Goal: Find specific page/section: Find specific page/section

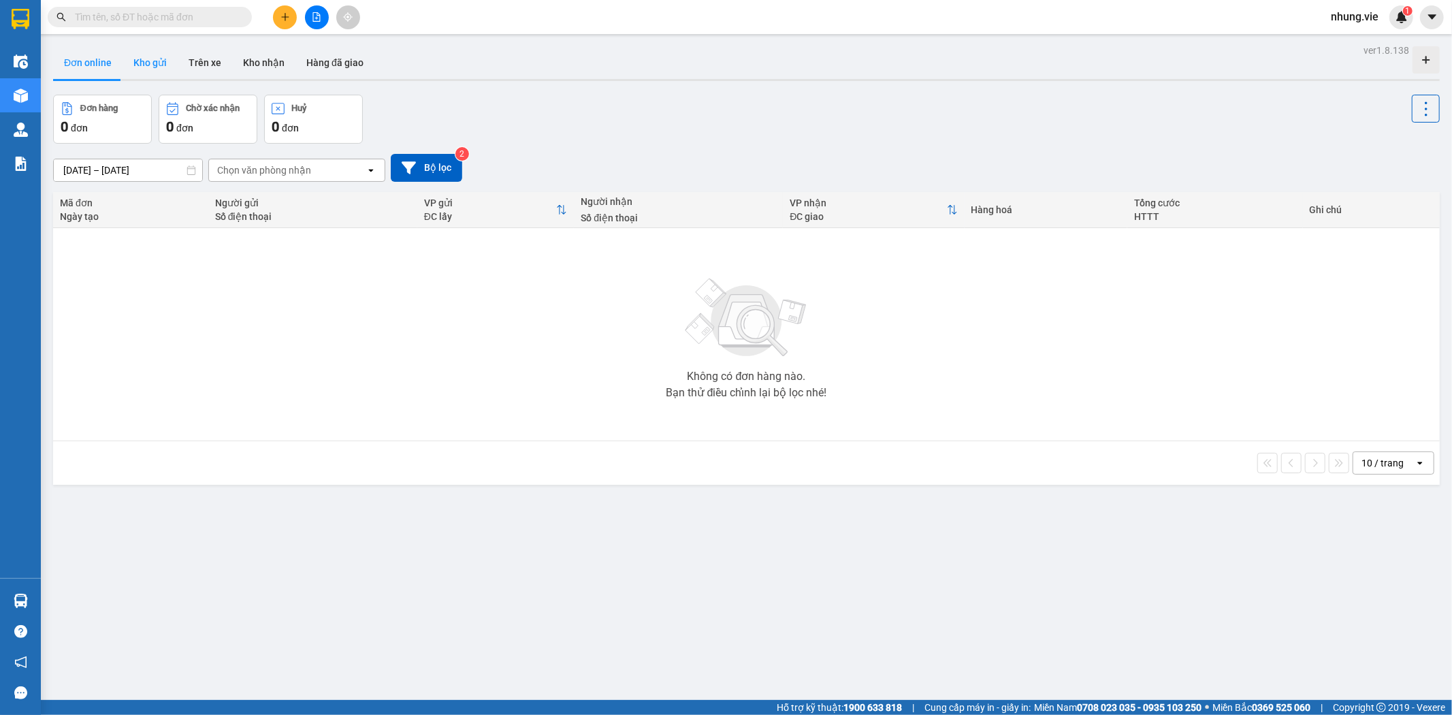
click at [157, 65] on button "Kho gửi" at bounding box center [150, 62] width 55 height 33
type input "[DATE] – [DATE]"
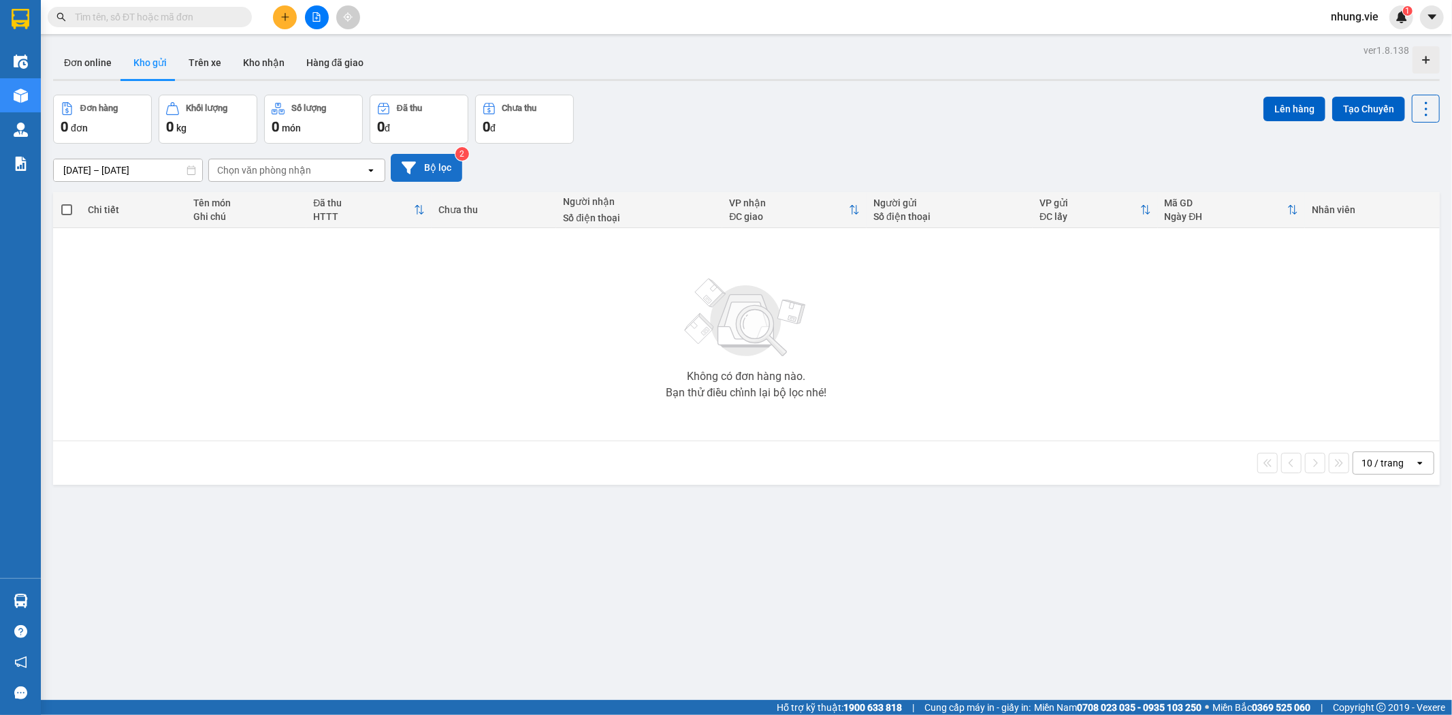
click at [414, 175] on button "Bộ lọc" at bounding box center [426, 168] width 71 height 28
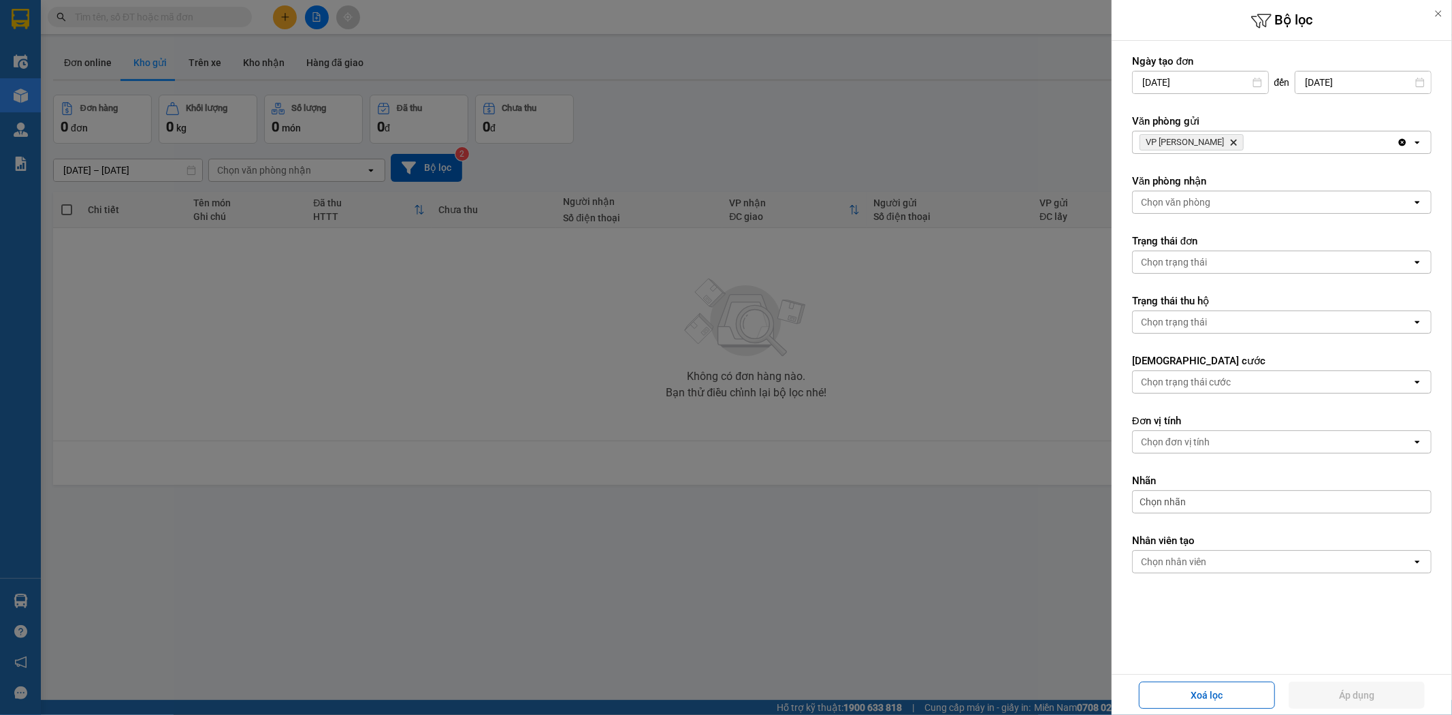
click at [952, 145] on div at bounding box center [726, 357] width 1452 height 715
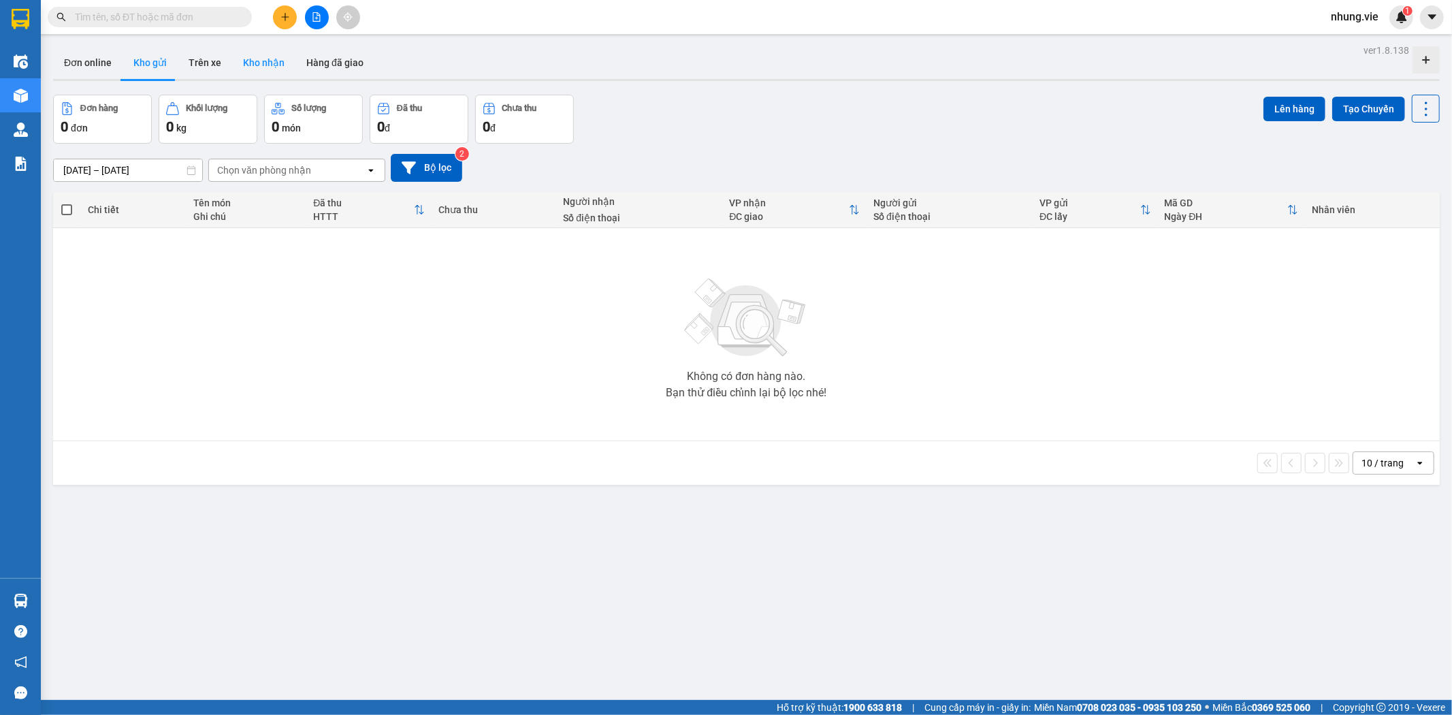
click at [263, 64] on button "Kho nhận" at bounding box center [263, 62] width 63 height 33
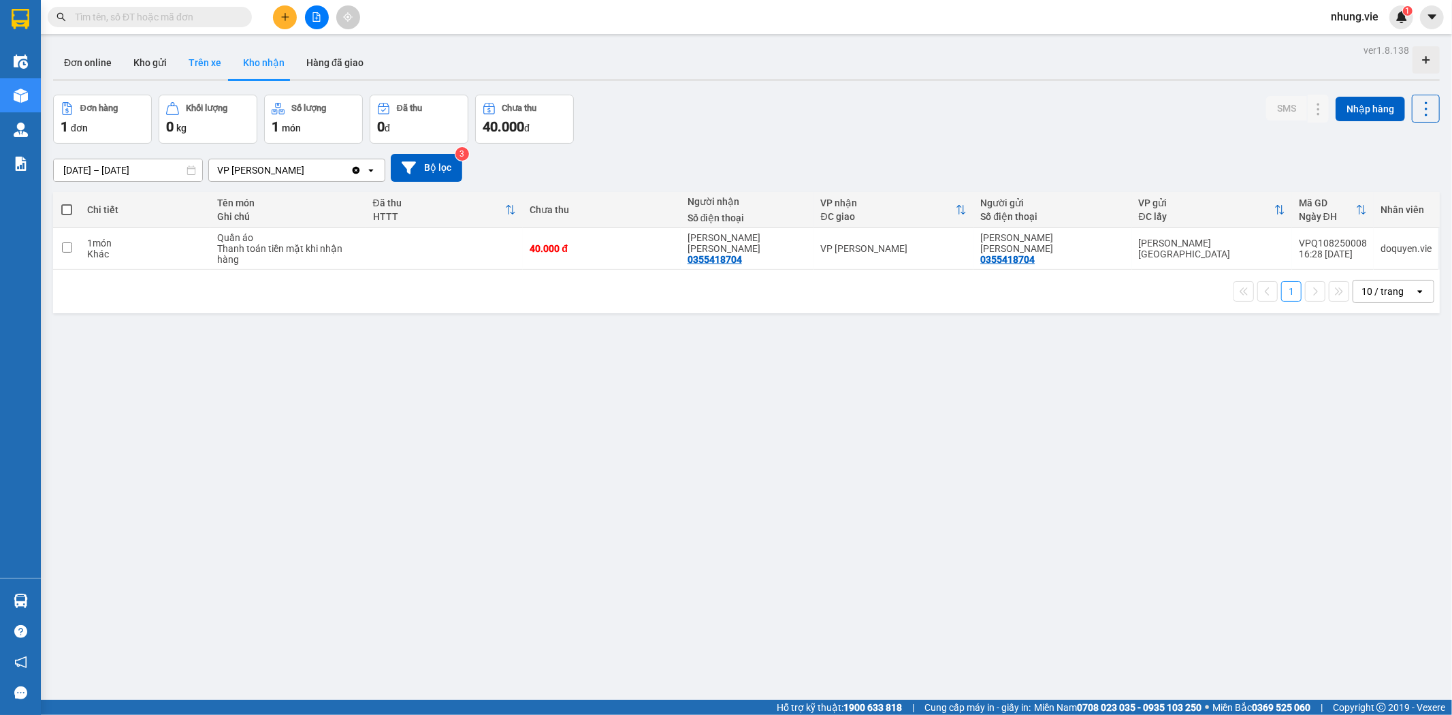
click at [214, 60] on button "Trên xe" at bounding box center [205, 62] width 54 height 33
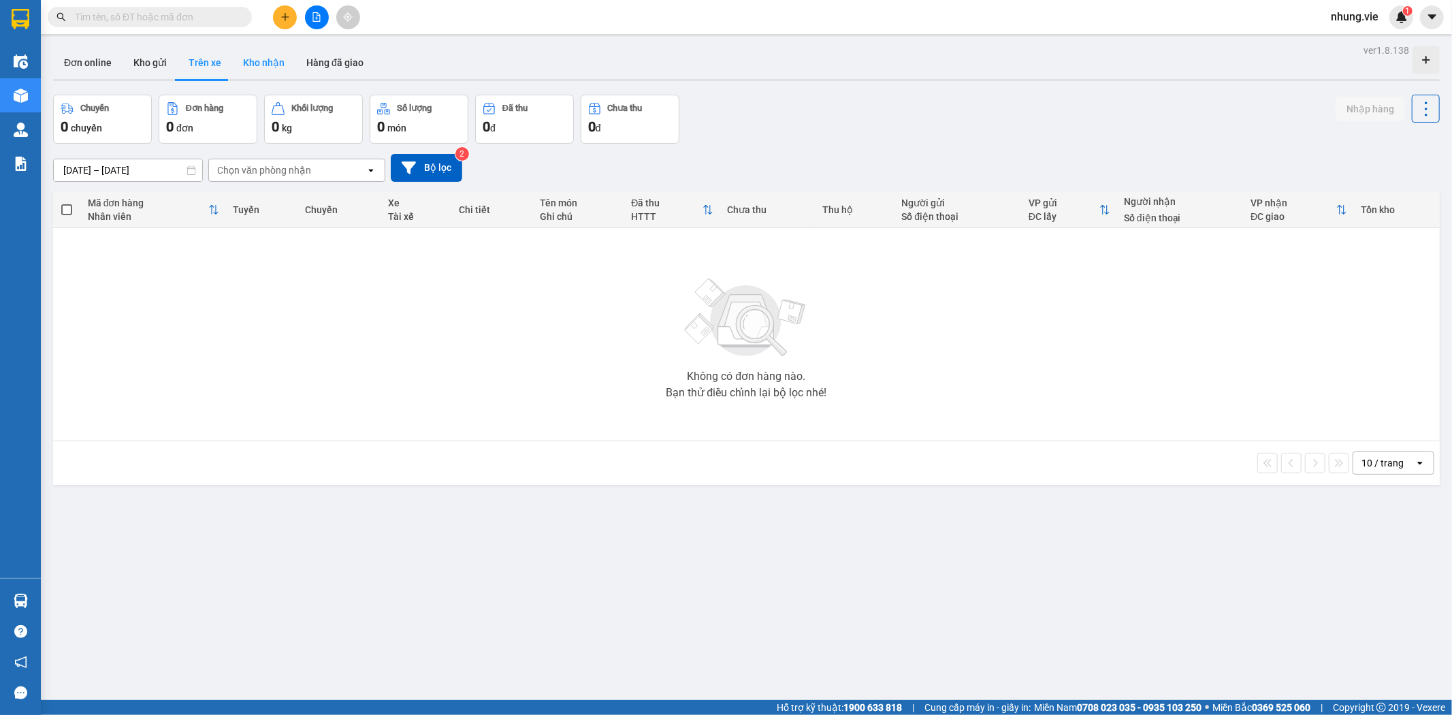
click at [261, 76] on button "Kho nhận" at bounding box center [263, 62] width 63 height 33
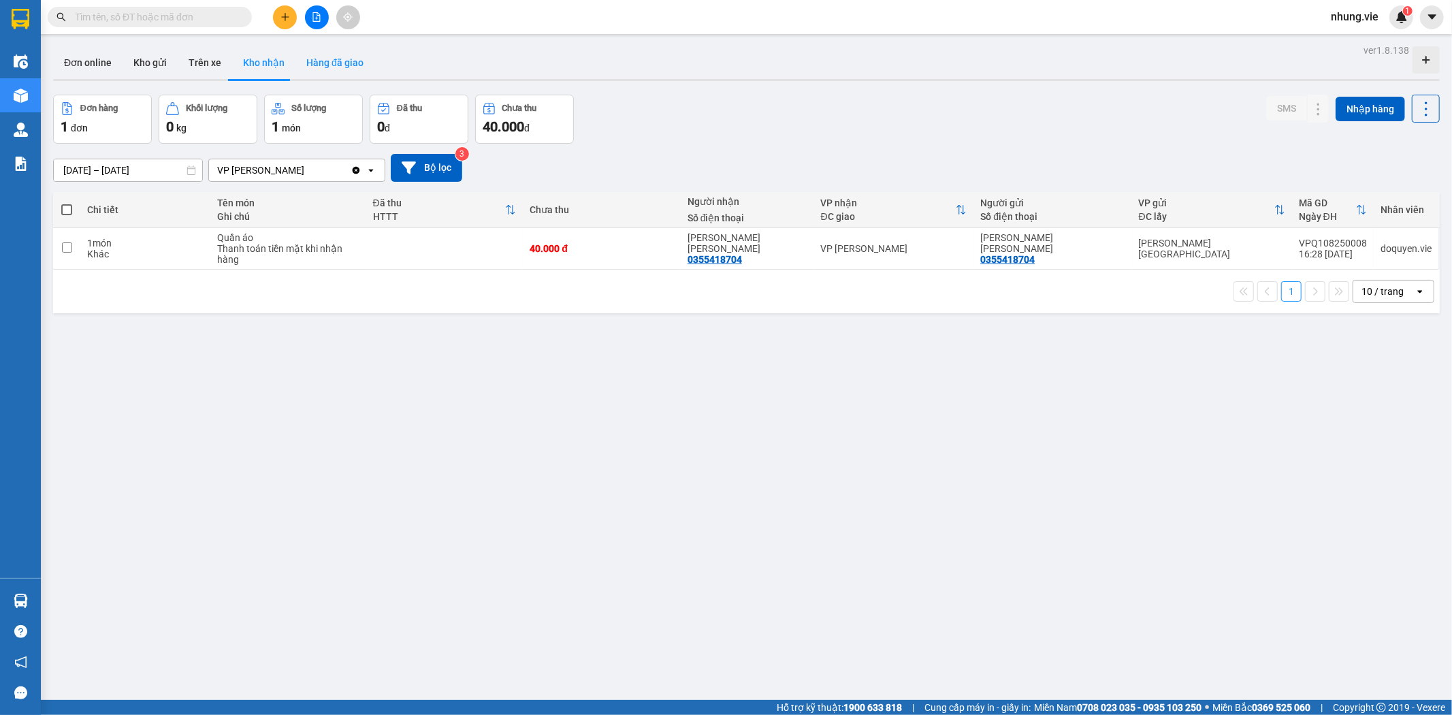
click at [317, 64] on button "Hàng đã giao" at bounding box center [334, 62] width 79 height 33
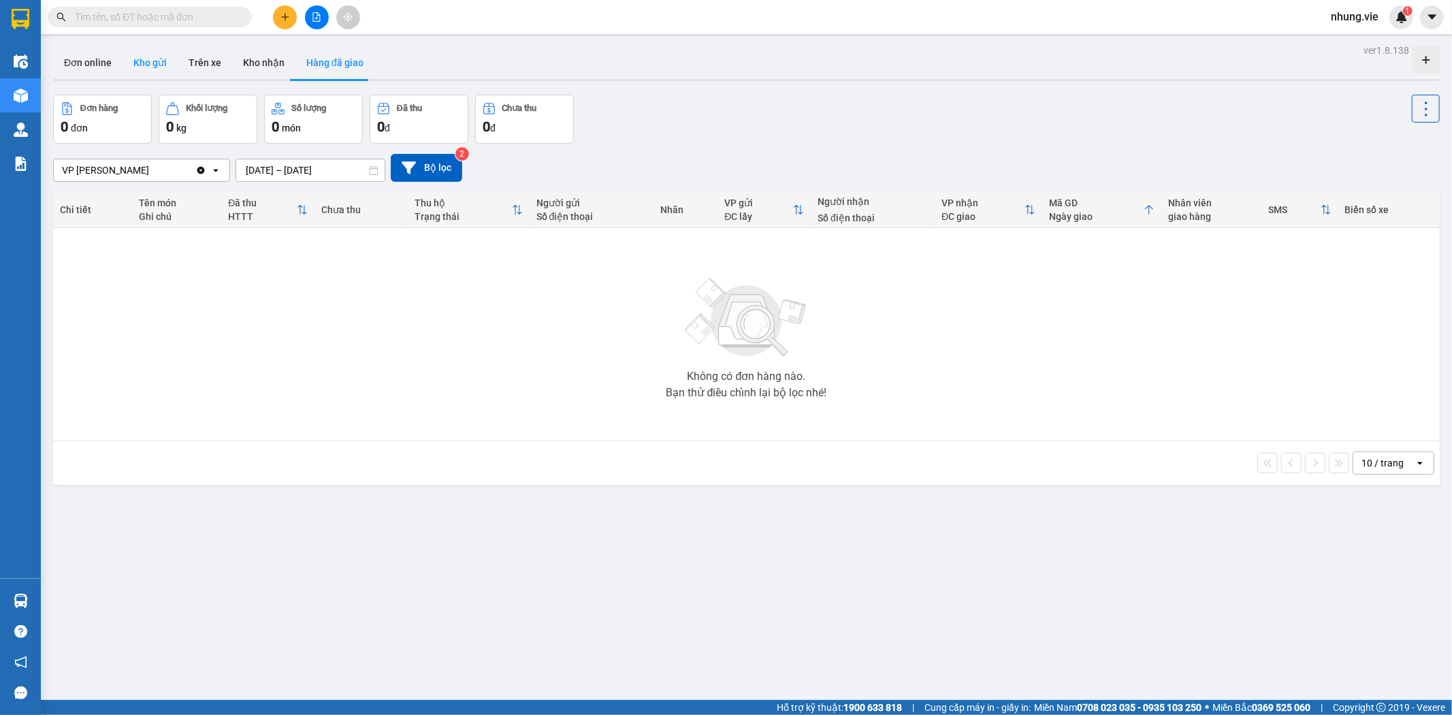
click at [150, 69] on button "Kho gửi" at bounding box center [150, 62] width 55 height 33
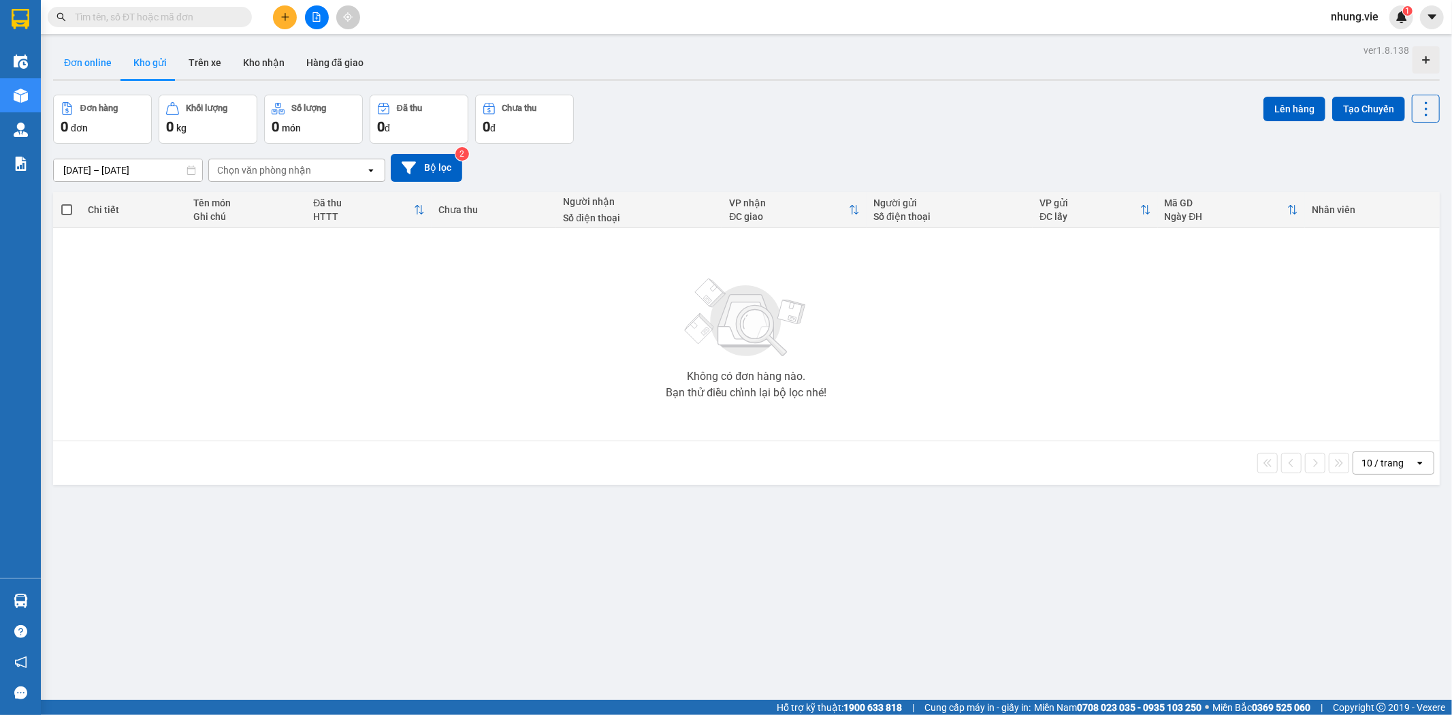
click at [97, 63] on button "Đơn online" at bounding box center [87, 62] width 69 height 33
type input "[DATE] – [DATE]"
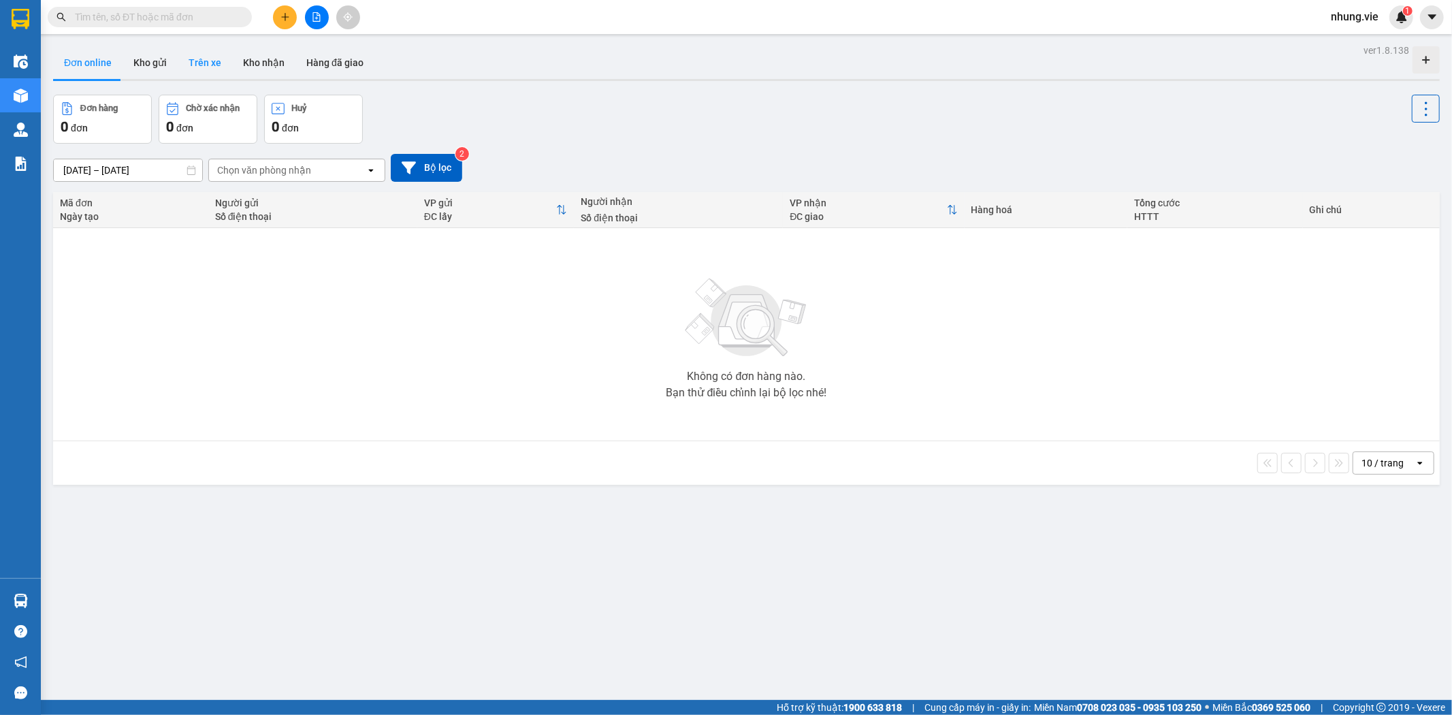
click at [205, 63] on button "Trên xe" at bounding box center [205, 62] width 54 height 33
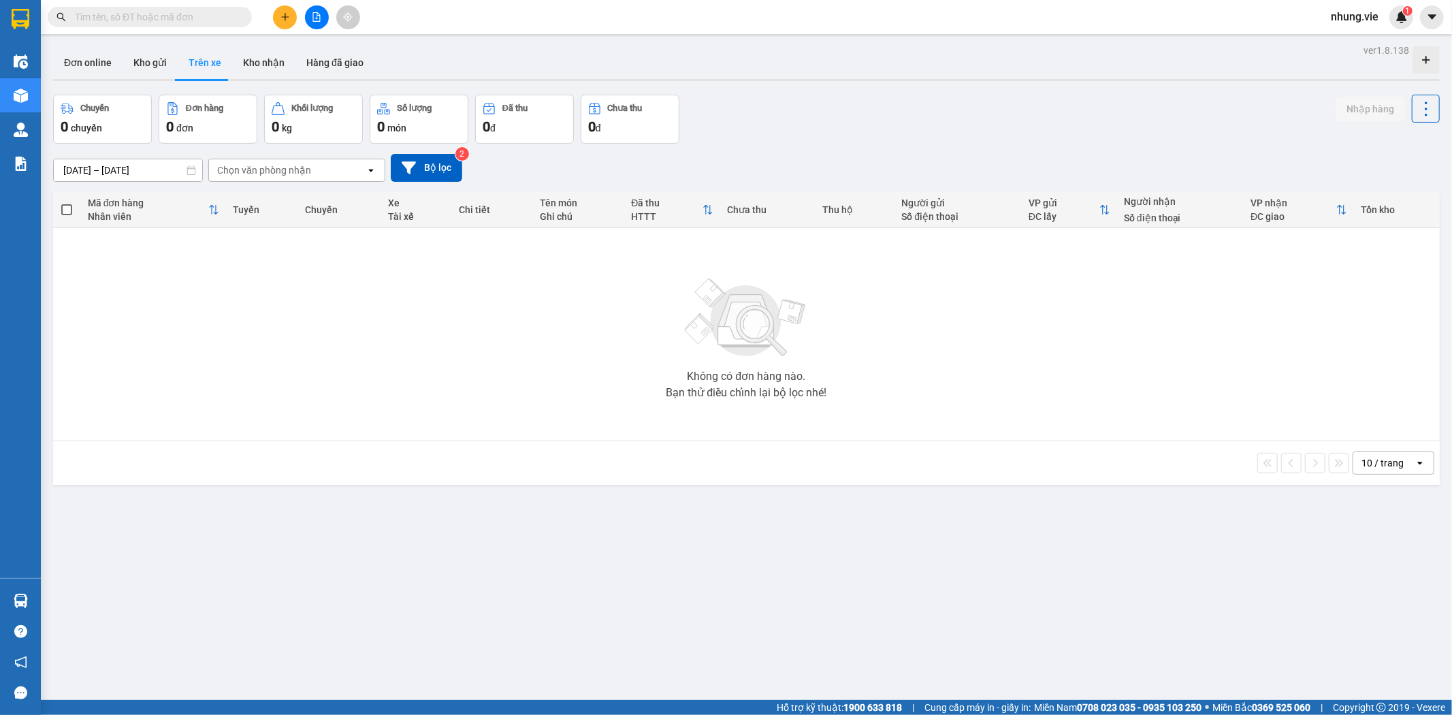
click at [464, 52] on div "Đơn online Kho gửi Trên xe Kho nhận Hàng đã giao" at bounding box center [746, 64] width 1387 height 36
click at [244, 62] on button "Kho nhận" at bounding box center [263, 62] width 63 height 33
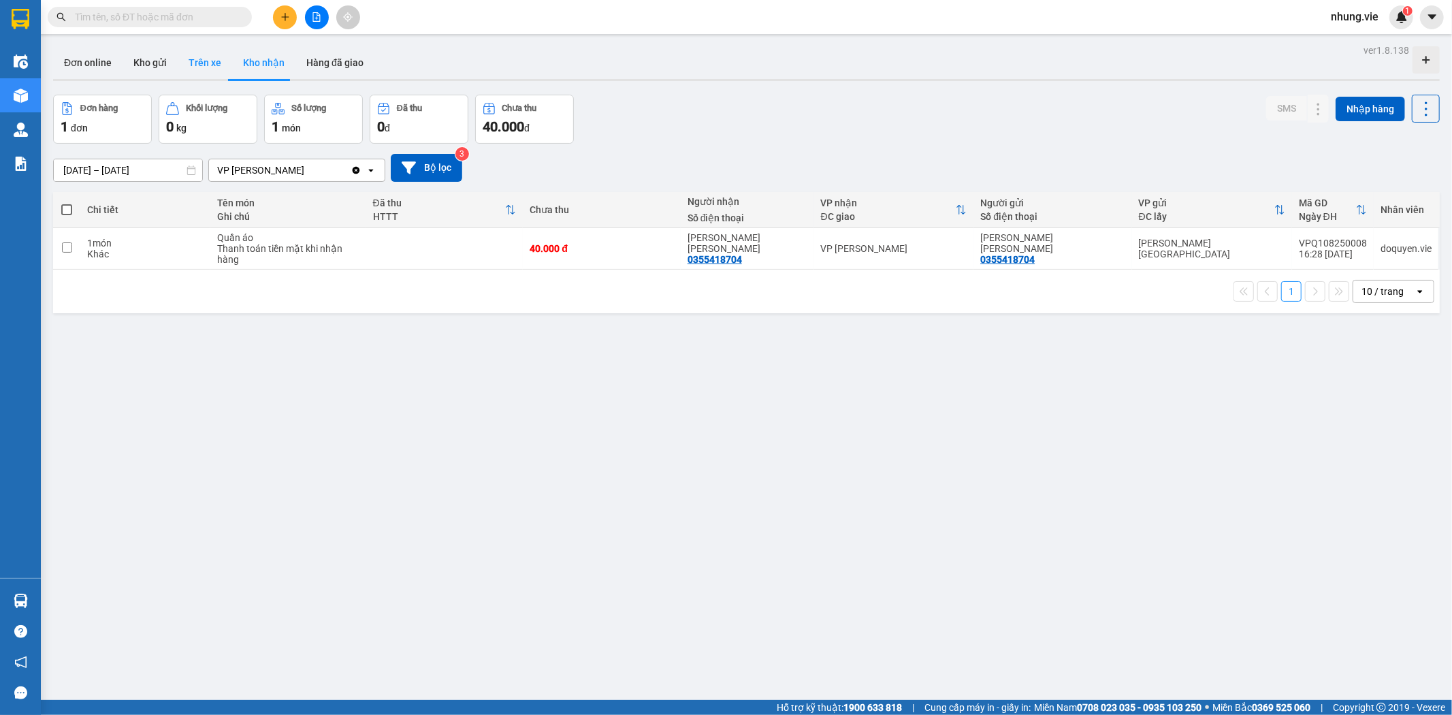
click at [184, 66] on button "Trên xe" at bounding box center [205, 62] width 54 height 33
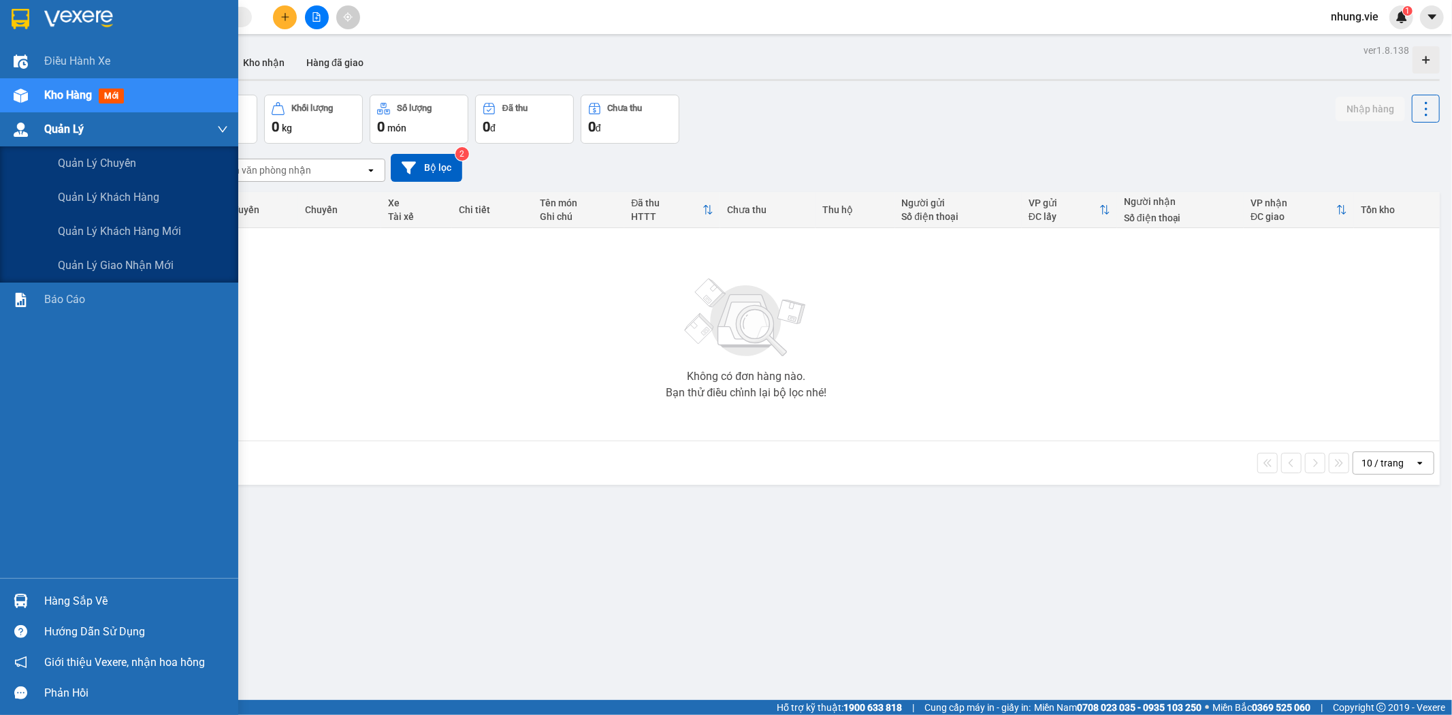
click at [56, 137] on span "Quản Lý" at bounding box center [63, 129] width 39 height 17
click at [103, 227] on span "Quản lý khách hàng mới" at bounding box center [119, 231] width 123 height 17
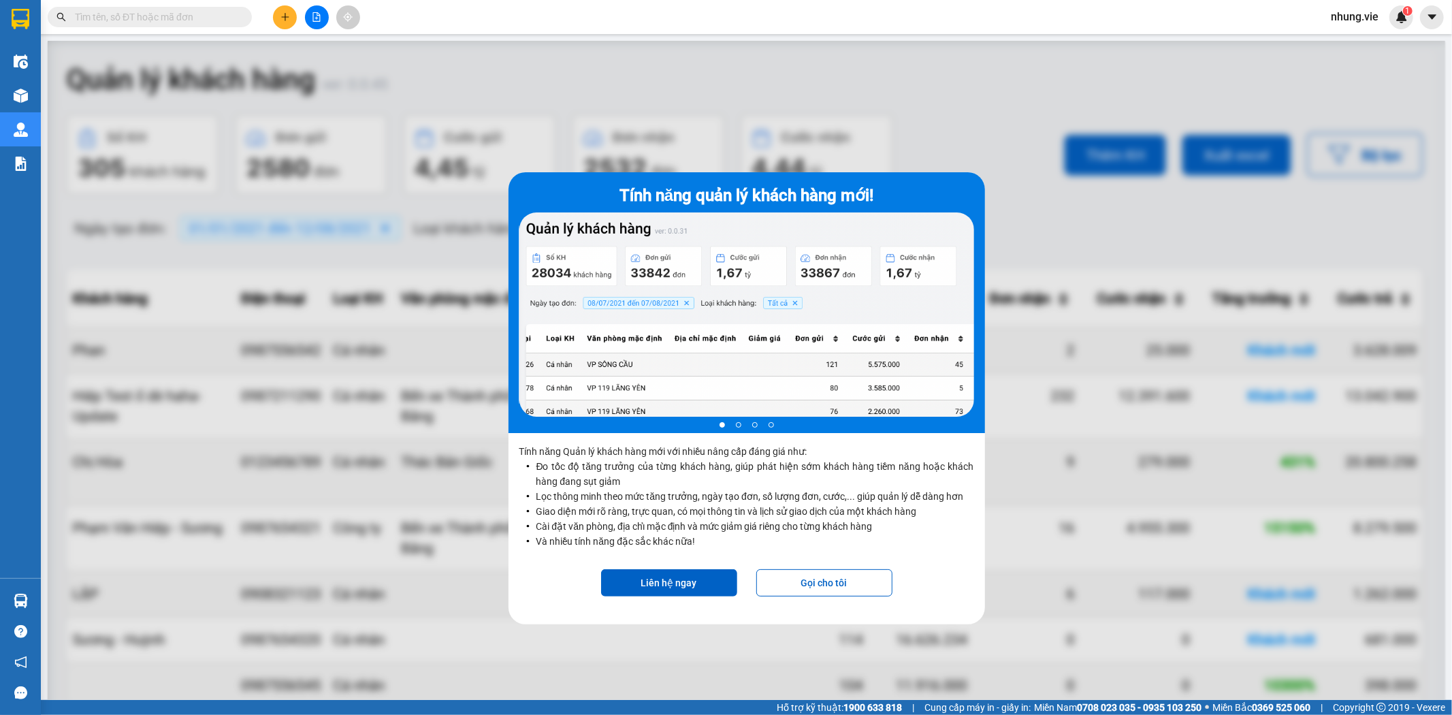
click at [861, 152] on div at bounding box center [747, 398] width 1398 height 715
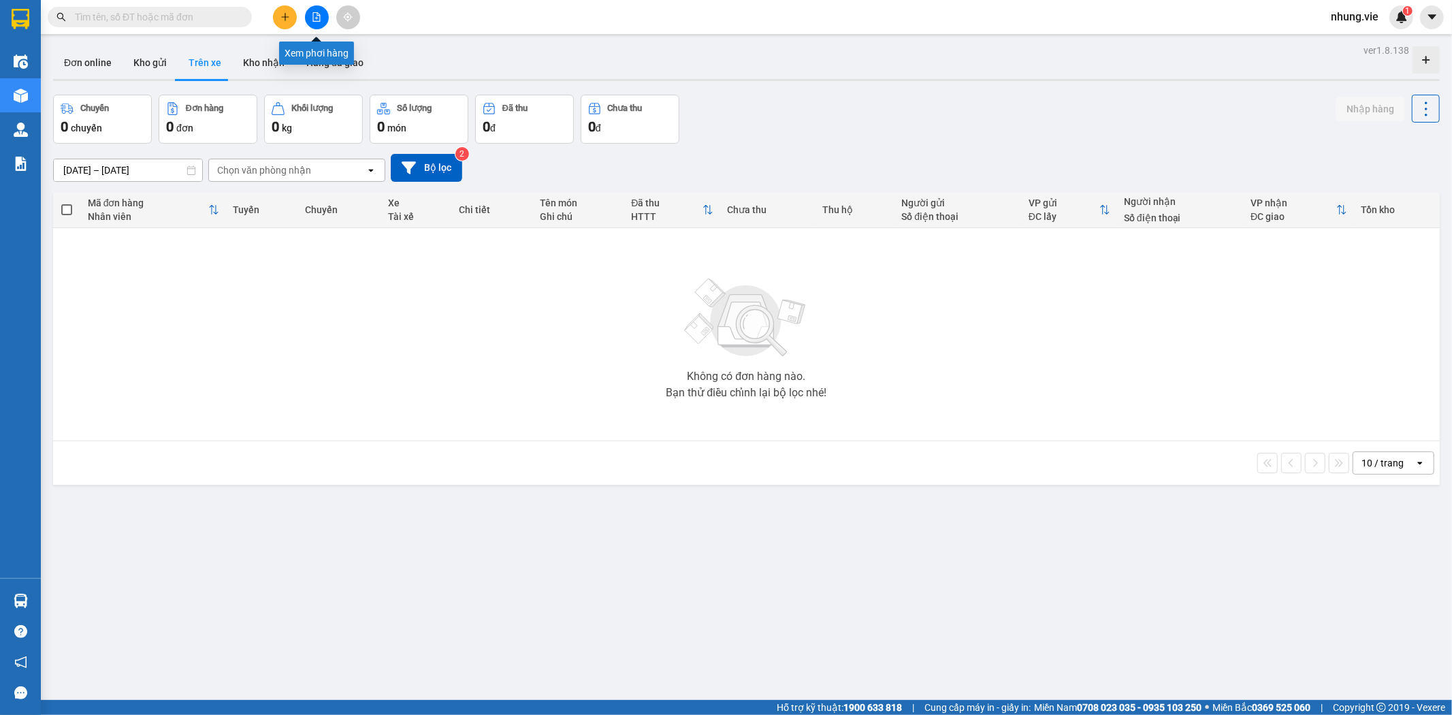
click at [317, 17] on icon "file-add" at bounding box center [317, 17] width 10 height 10
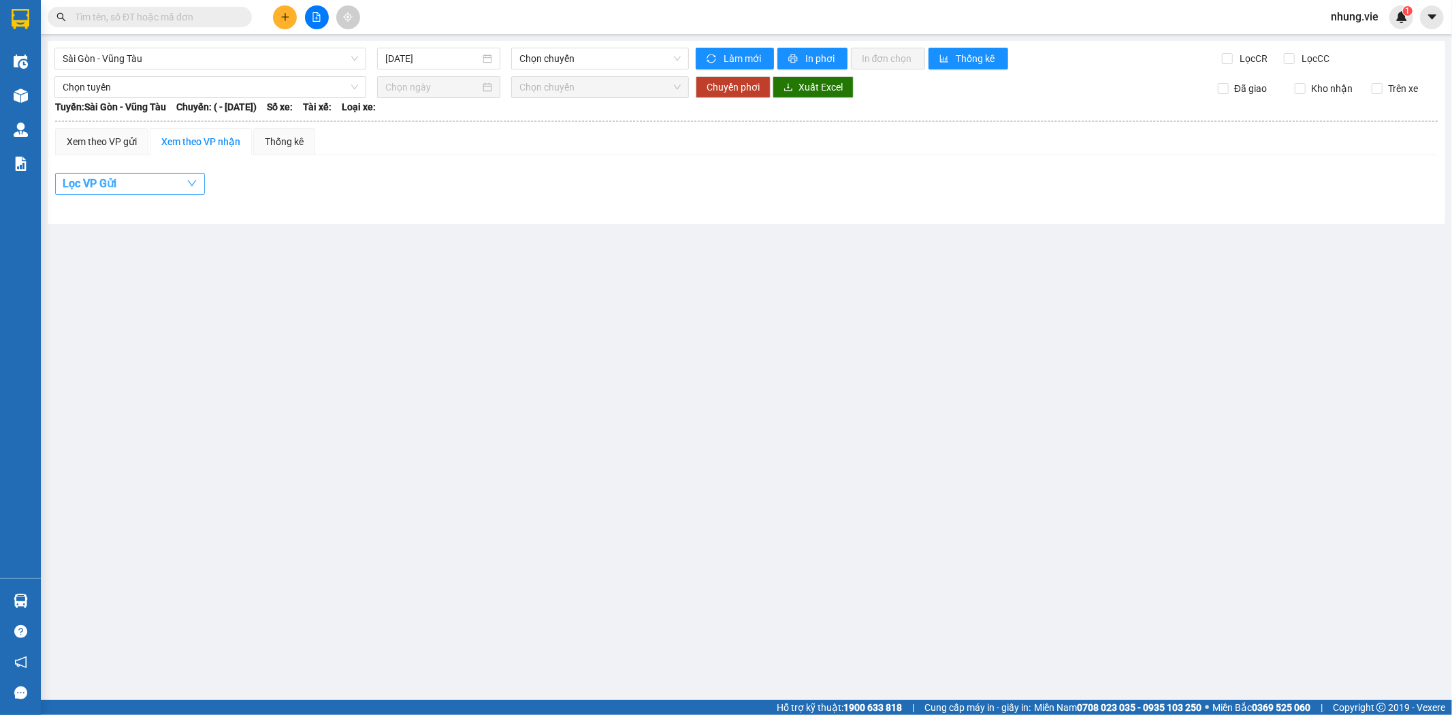
click at [120, 185] on button "Lọc VP Gửi" at bounding box center [130, 184] width 150 height 22
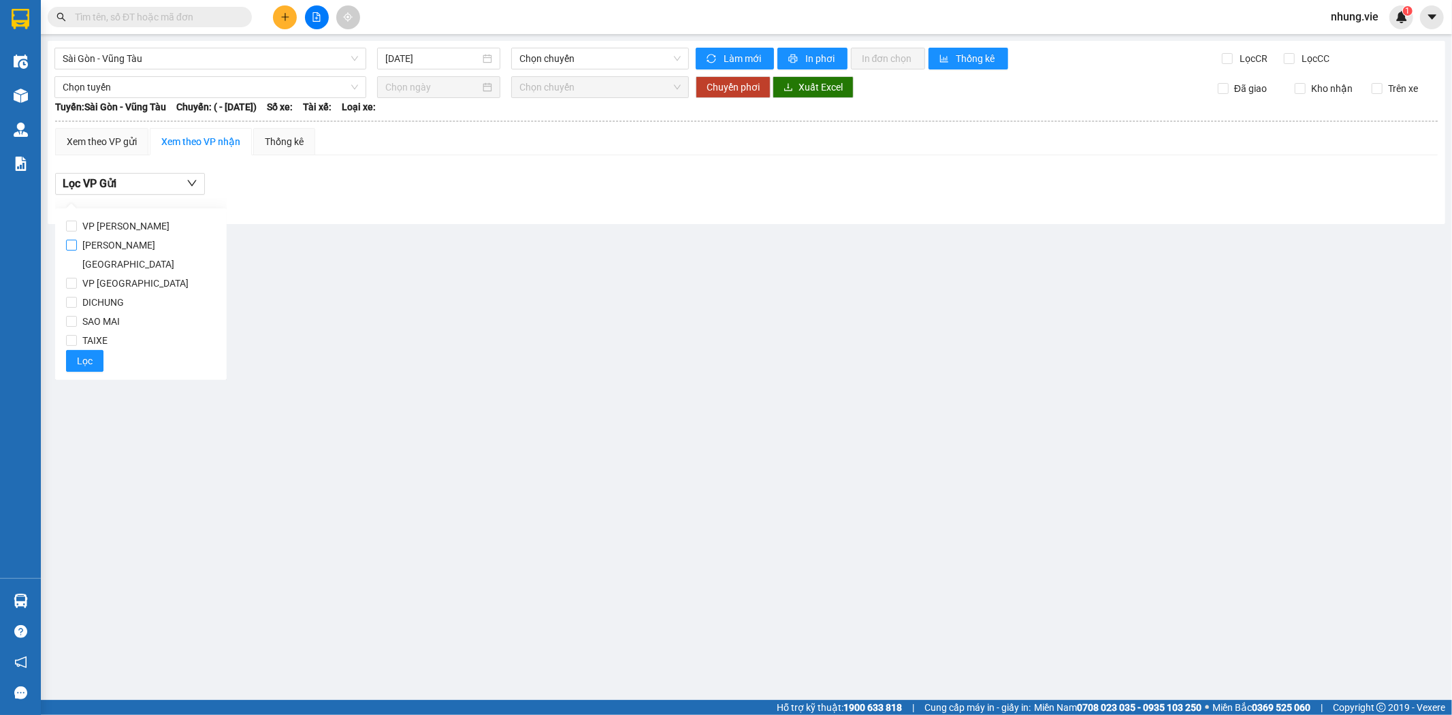
click at [125, 250] on span "[PERSON_NAME][GEOGRAPHIC_DATA]" at bounding box center [146, 255] width 139 height 38
click at [77, 250] on input "[PERSON_NAME][GEOGRAPHIC_DATA]" at bounding box center [71, 245] width 11 height 11
checkbox input "true"
click at [93, 350] on button "Lọc" at bounding box center [84, 361] width 37 height 22
